Goal: Navigation & Orientation: Find specific page/section

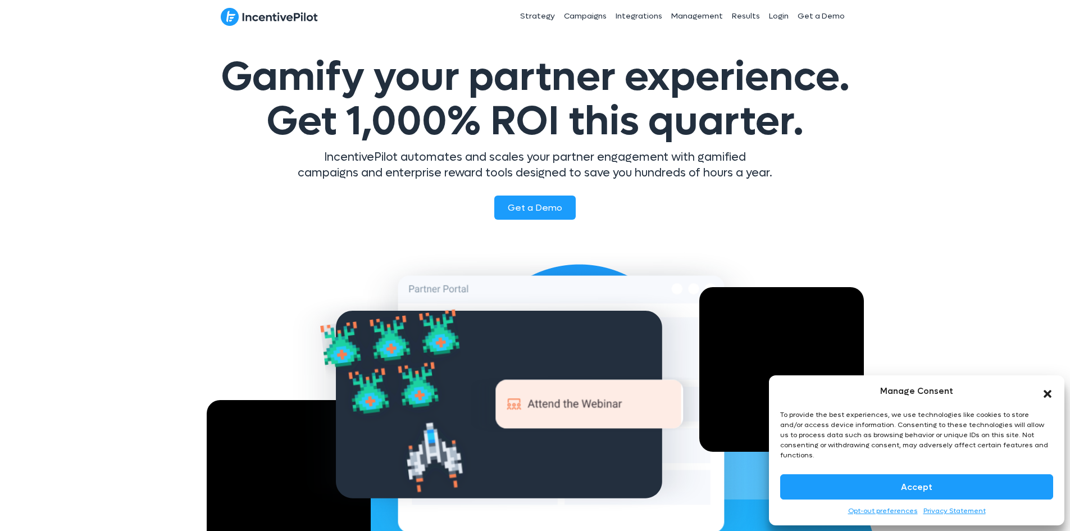
click at [1046, 398] on icon "Close dialog" at bounding box center [1048, 394] width 8 height 8
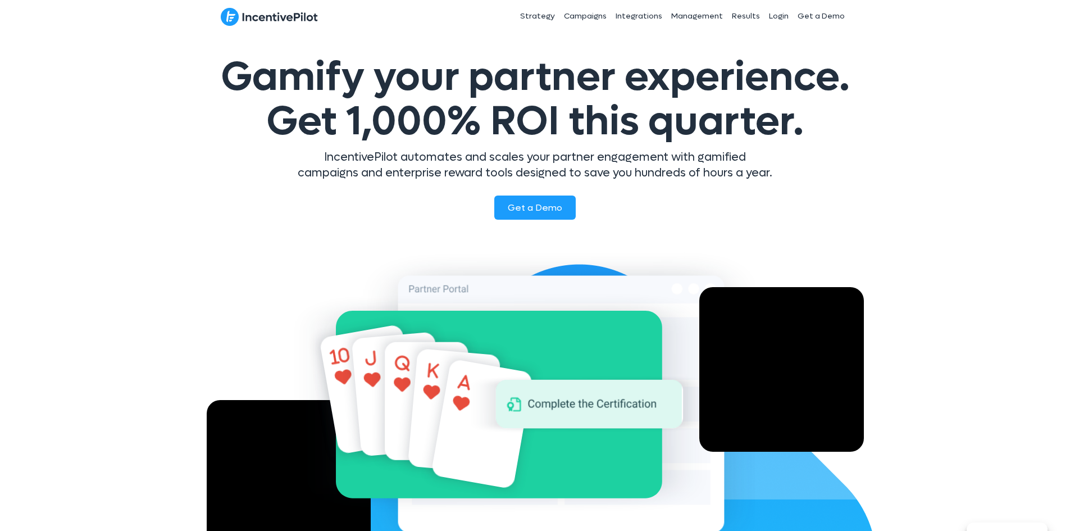
drag, startPoint x: 1068, startPoint y: 36, endPoint x: 1072, endPoint y: 53, distance: 17.9
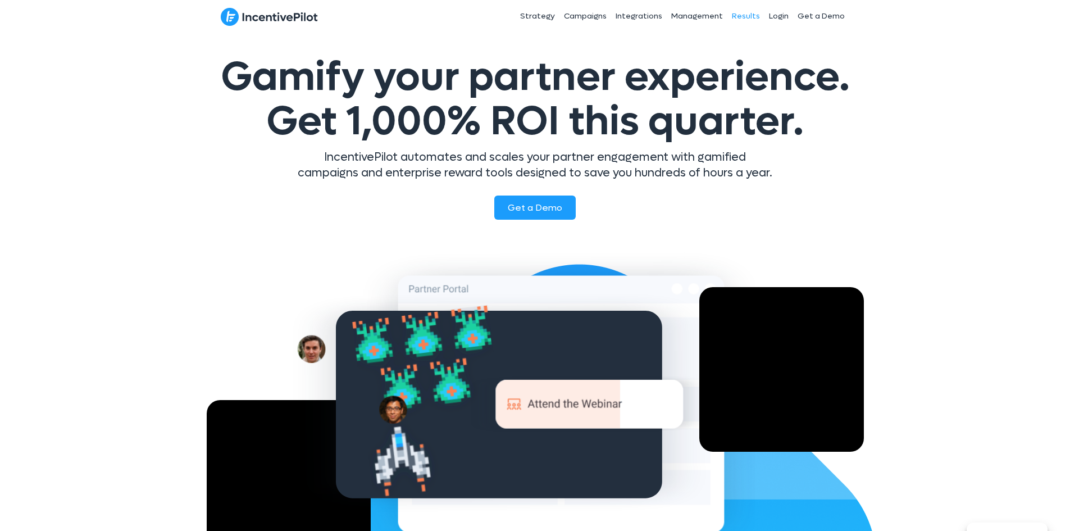
click at [740, 15] on link "Results" at bounding box center [746, 16] width 37 height 28
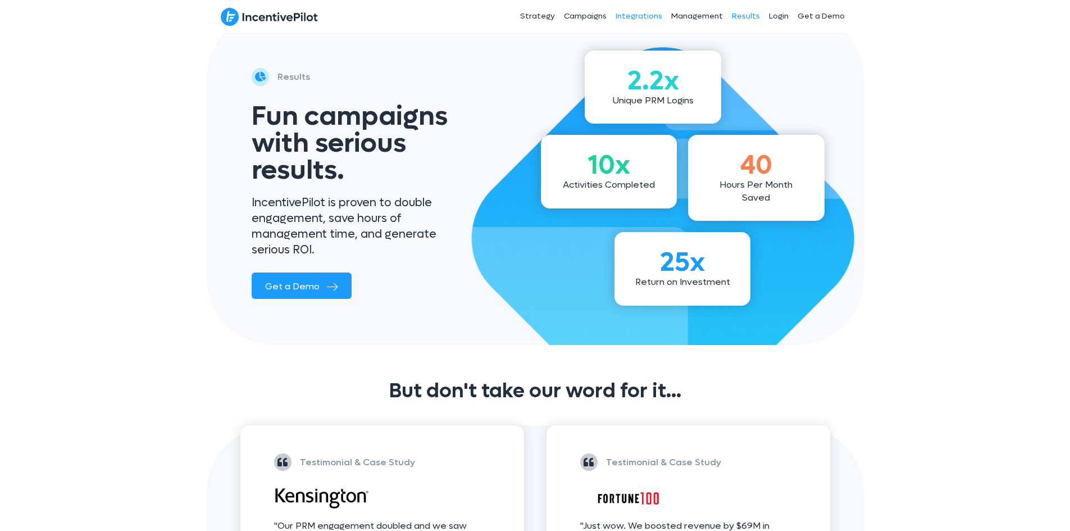
click at [643, 16] on link "Integrations" at bounding box center [639, 16] width 56 height 28
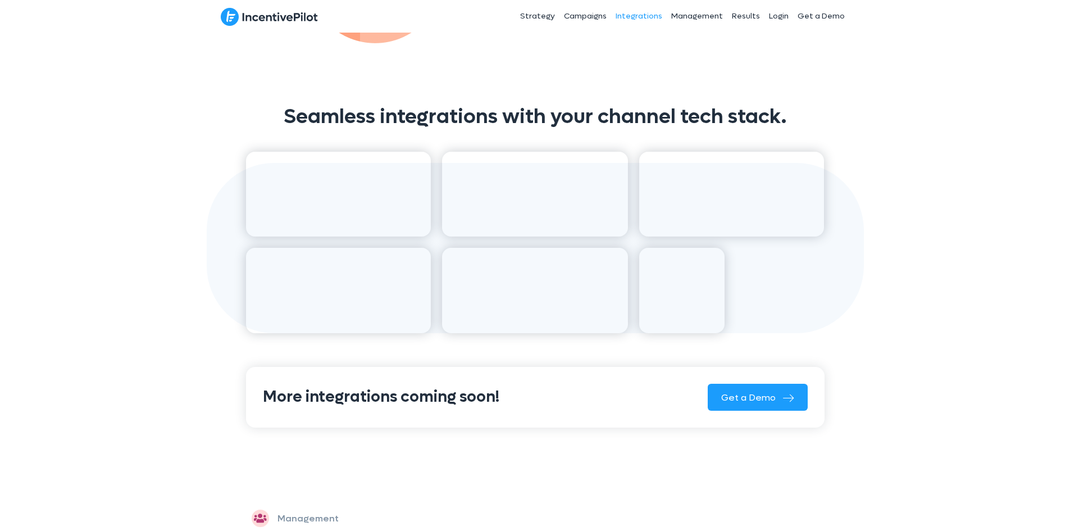
scroll to position [618, 0]
